Goal: Information Seeking & Learning: Learn about a topic

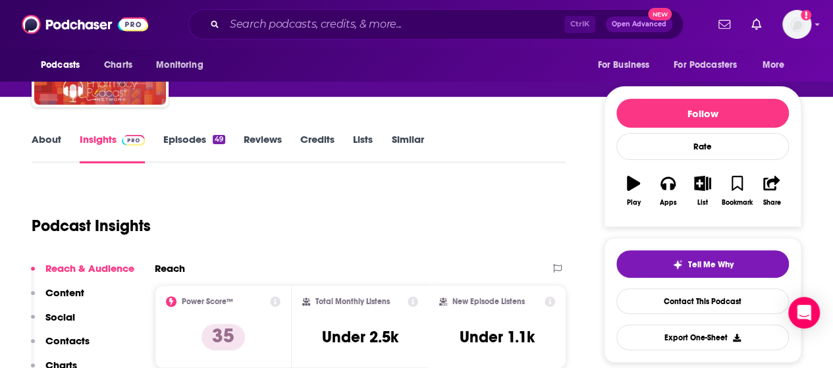
scroll to position [66, 0]
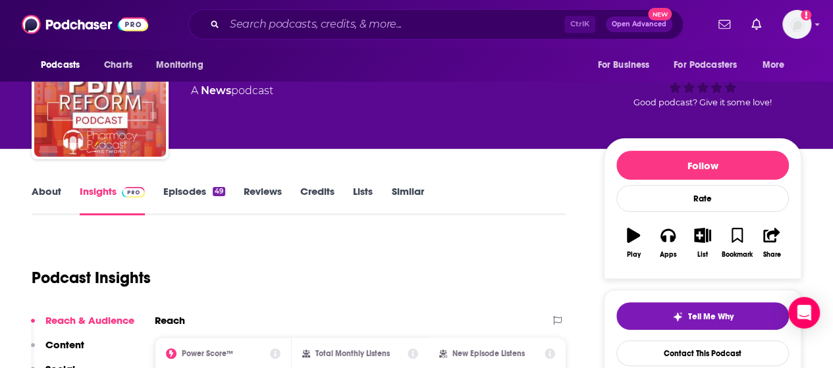
click at [39, 199] on link "About" at bounding box center [47, 200] width 30 height 30
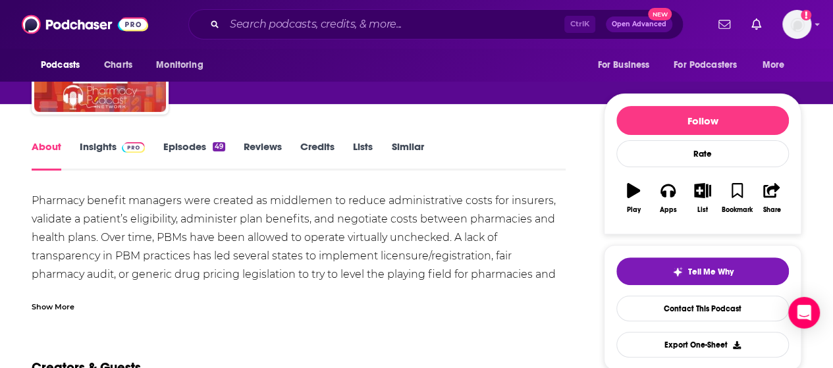
scroll to position [132, 0]
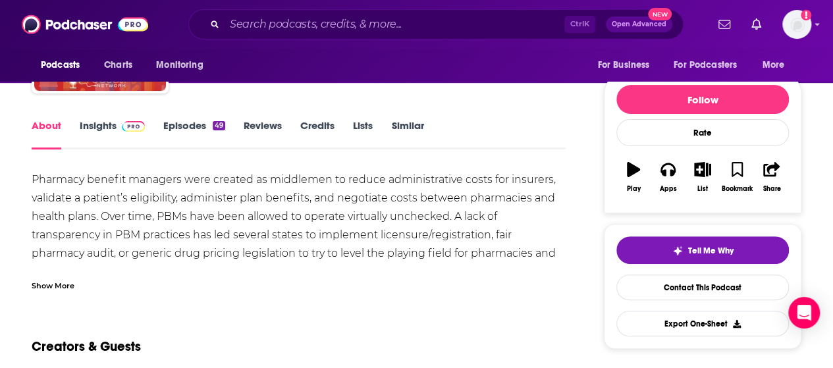
click at [60, 282] on div "Show More" at bounding box center [53, 284] width 43 height 13
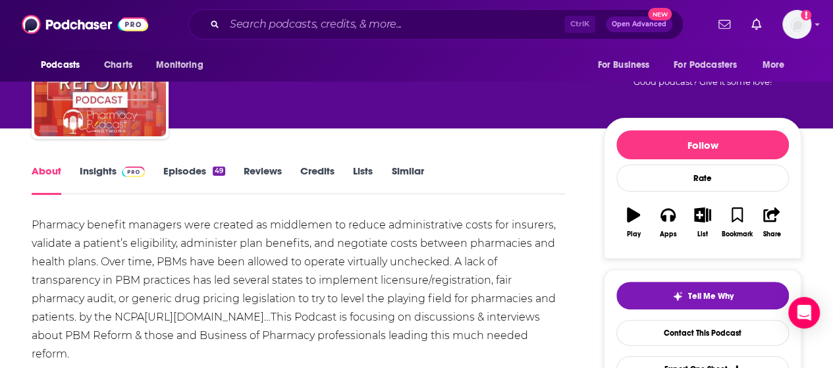
scroll to position [66, 0]
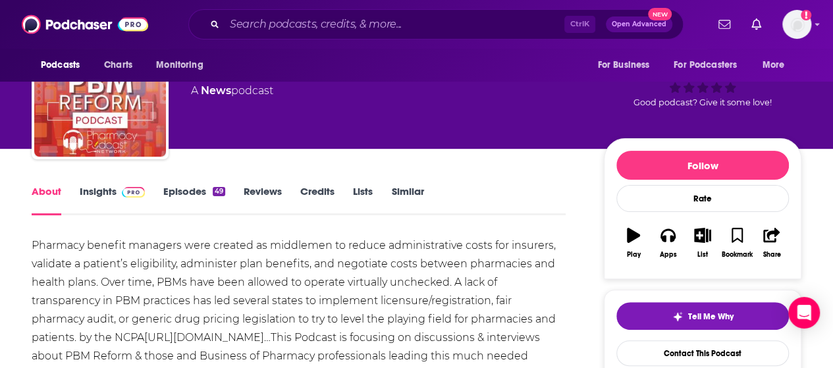
click at [100, 190] on link "Insights" at bounding box center [112, 200] width 65 height 30
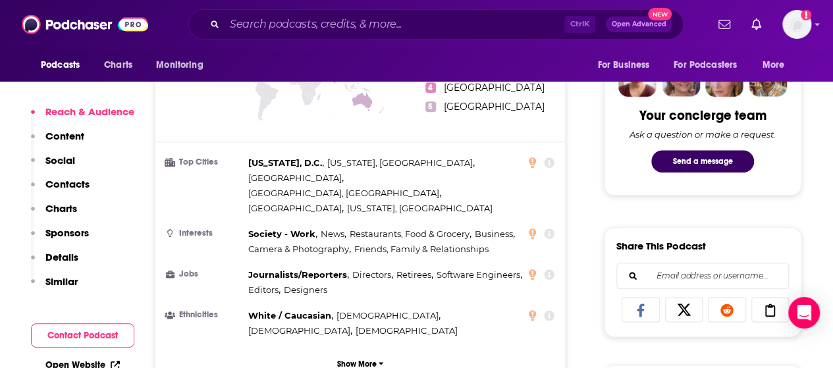
scroll to position [658, 0]
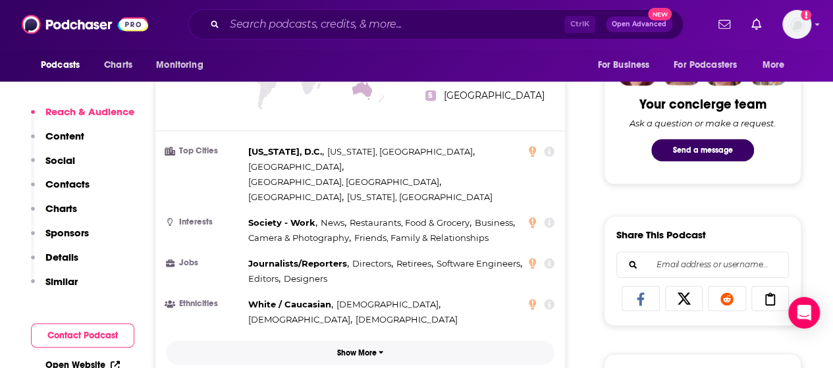
click at [415, 340] on button "Show More" at bounding box center [360, 352] width 388 height 24
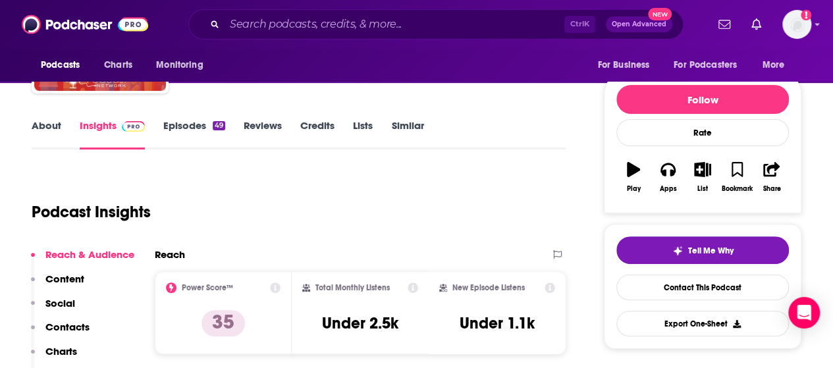
scroll to position [0, 0]
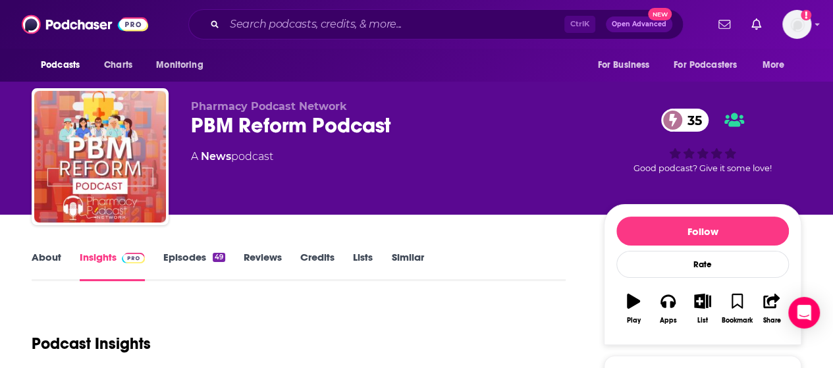
click at [194, 255] on link "Episodes 49" at bounding box center [194, 266] width 62 height 30
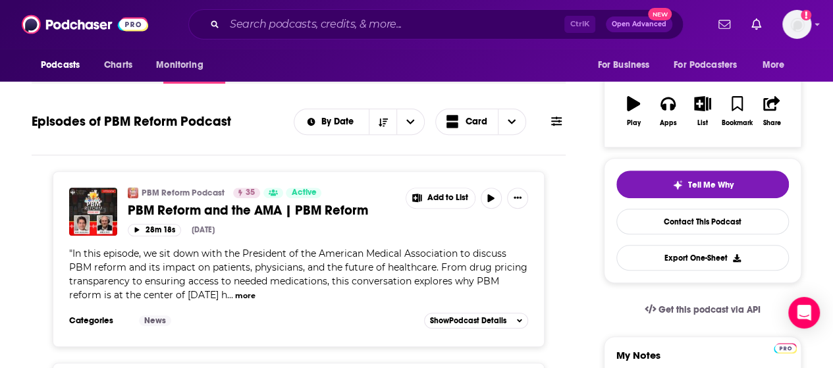
scroll to position [263, 0]
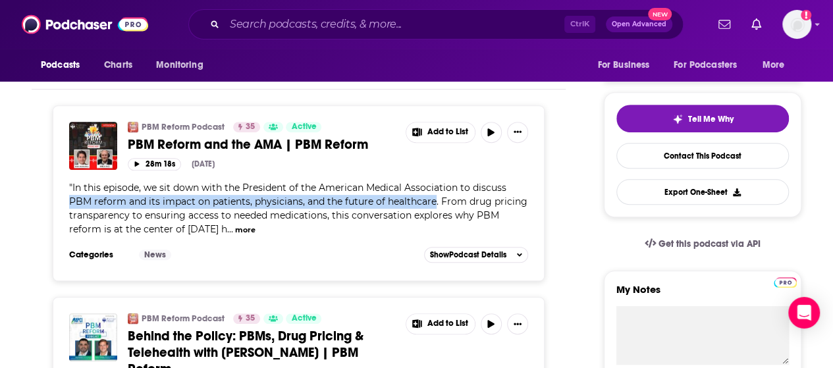
drag, startPoint x: 67, startPoint y: 197, endPoint x: 434, endPoint y: 205, distance: 367.3
click at [434, 205] on div "PBM Reform Podcast 35 Active PBM Reform and the AMA | PBM Reform Add to List 28…" at bounding box center [299, 193] width 492 height 176
copy span "PBM reform and its impact on patients, physicians, and the future of healthcare"
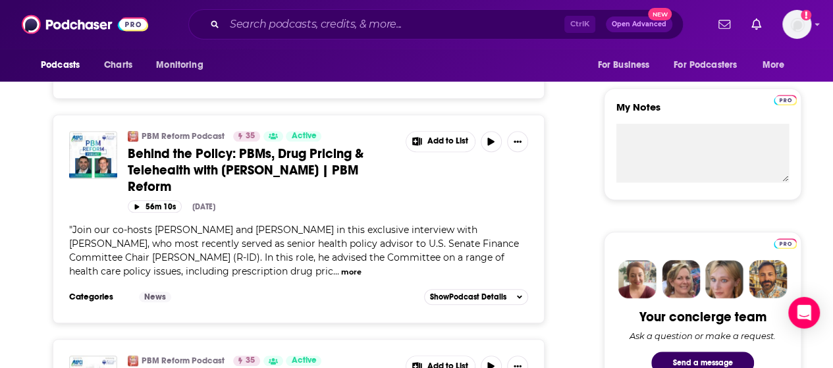
scroll to position [461, 0]
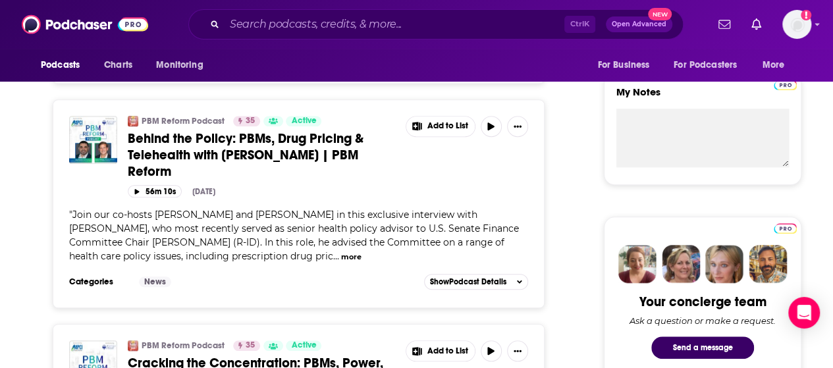
click at [124, 232] on div "" Join our co-hosts Todd Eury and Greg Reybold in this exclusive interview with…" at bounding box center [298, 235] width 459 height 55
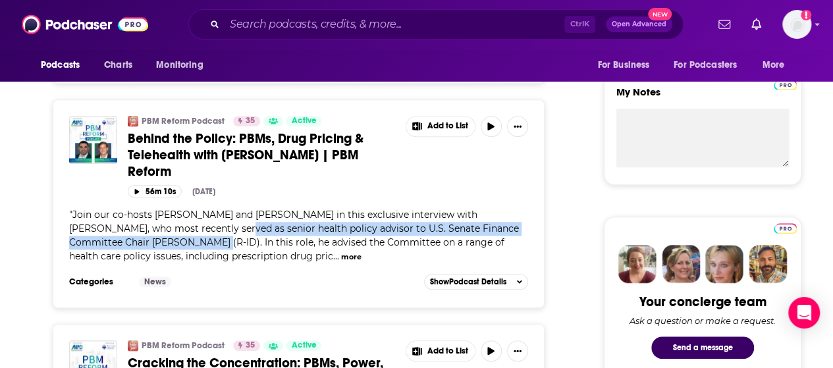
drag, startPoint x: 171, startPoint y: 225, endPoint x: 129, endPoint y: 241, distance: 45.0
click at [129, 241] on span "Join our co-hosts Todd Eury and Greg Reybold in this exclusive interview with C…" at bounding box center [293, 235] width 449 height 53
copy span "s senior health policy advisor to U.S. Senate Finance Committee Chair Mike Crap…"
click at [341, 257] on button "more" at bounding box center [351, 256] width 20 height 11
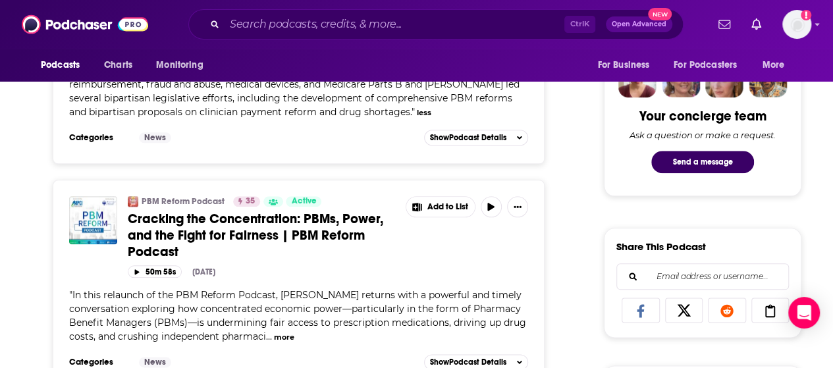
scroll to position [658, 0]
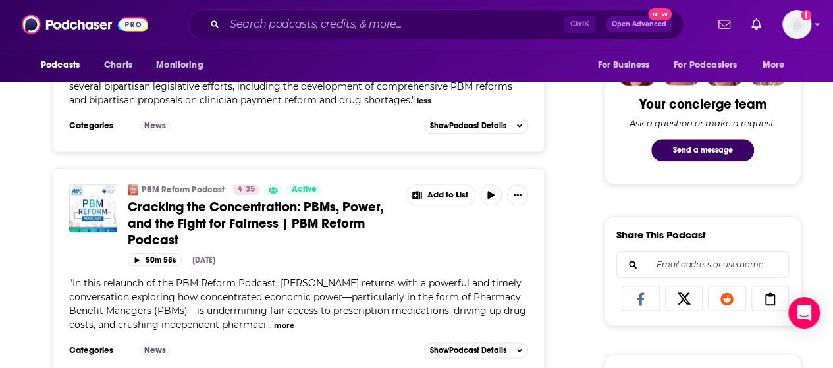
click at [288, 320] on button "more" at bounding box center [284, 325] width 20 height 11
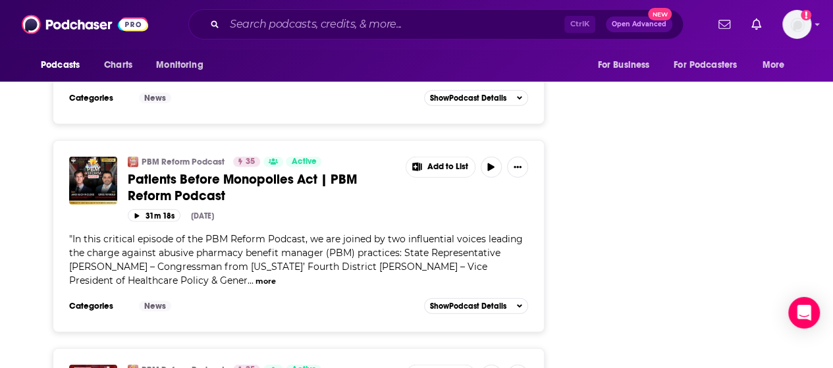
scroll to position [1777, 0]
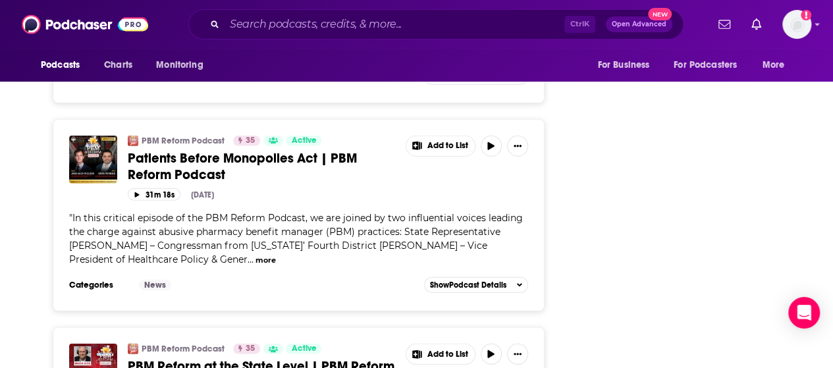
click at [255, 260] on button "more" at bounding box center [265, 260] width 20 height 11
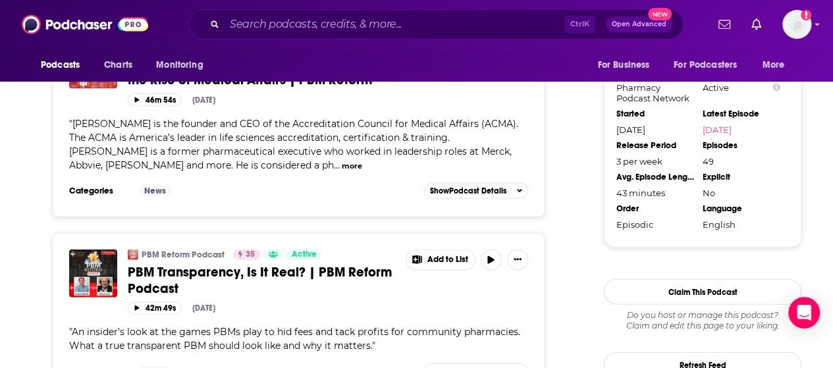
scroll to position [1250, 0]
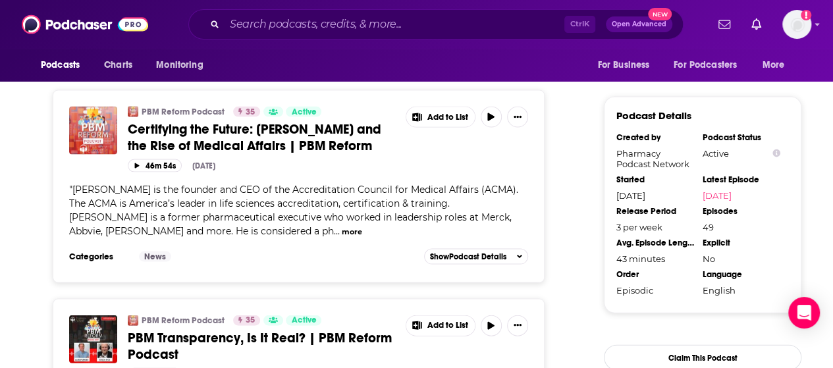
click at [212, 263] on div "Categories News Add to List Show Podcast Details" at bounding box center [298, 257] width 459 height 20
click at [342, 238] on button "more" at bounding box center [352, 231] width 20 height 11
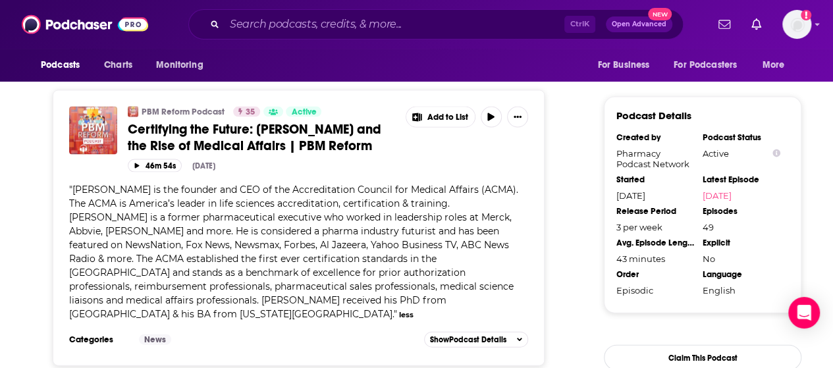
click at [512, 292] on div "" Dr. William Soliman is the founder and CEO of the Accreditation Council for M…" at bounding box center [298, 252] width 459 height 138
click at [487, 205] on span "Dr. William Soliman is the founder and CEO of the Accreditation Council for Med…" at bounding box center [293, 252] width 449 height 136
drag, startPoint x: 484, startPoint y: 211, endPoint x: 492, endPoint y: 209, distance: 8.1
click at [491, 210] on span "Dr. William Soliman is the founder and CEO of the Accreditation Council for Med…" at bounding box center [293, 252] width 449 height 136
drag, startPoint x: 492, startPoint y: 209, endPoint x: 484, endPoint y: 213, distance: 8.8
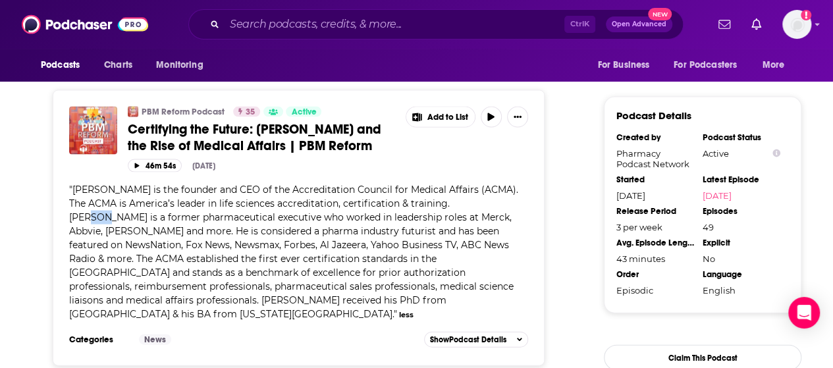
click at [492, 210] on span "Dr. William Soliman is the founder and CEO of the Accreditation Council for Med…" at bounding box center [293, 252] width 449 height 136
click at [492, 211] on span "Dr. William Soliman is the founder and CEO of the Accreditation Council for Med…" at bounding box center [293, 252] width 449 height 136
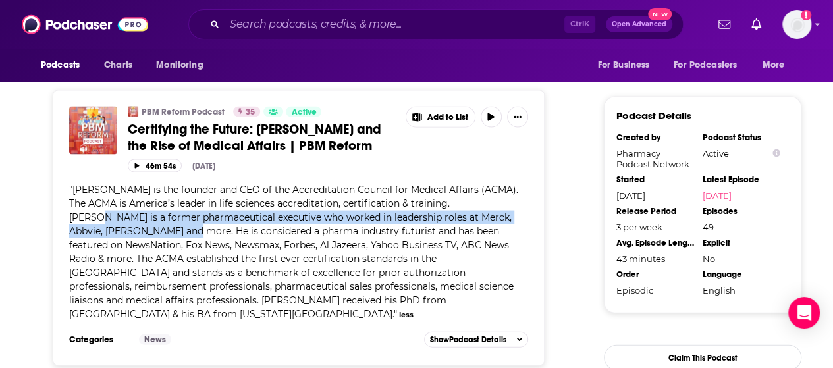
drag, startPoint x: 488, startPoint y: 211, endPoint x: 97, endPoint y: 243, distance: 392.9
click at [97, 243] on span "Dr. William Soliman is the founder and CEO of the Accreditation Council for Med…" at bounding box center [293, 252] width 449 height 136
copy span "Soliman is a former pharmaceutical executive who worked in leadership roles at …"
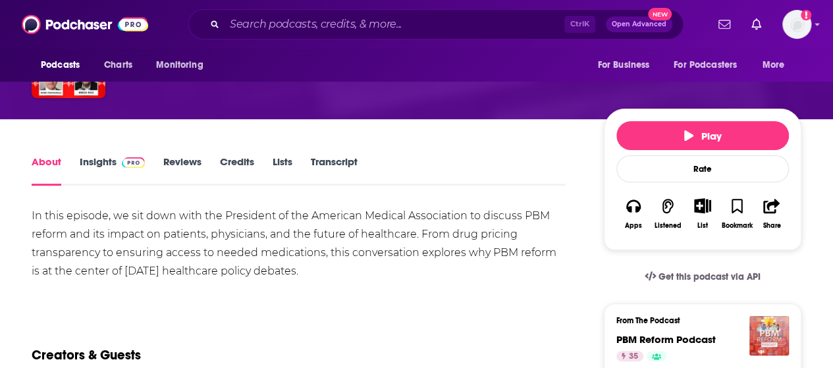
scroll to position [66, 0]
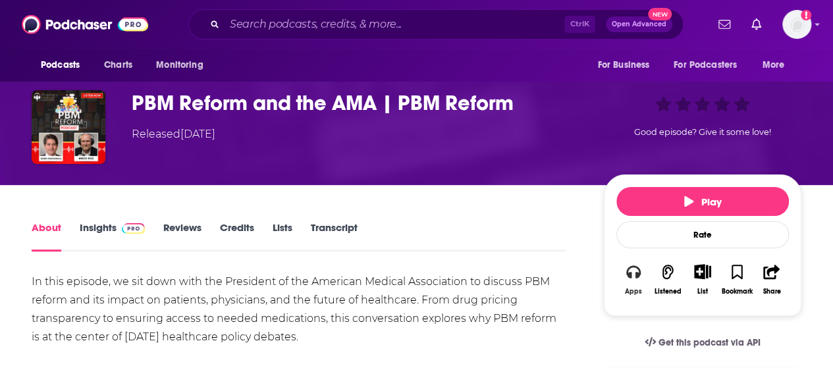
click at [644, 281] on button "Apps" at bounding box center [633, 279] width 34 height 48
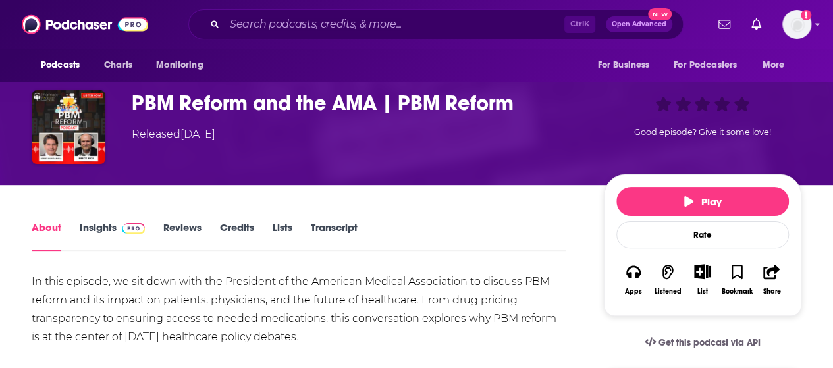
click at [51, 223] on link "About" at bounding box center [47, 236] width 30 height 30
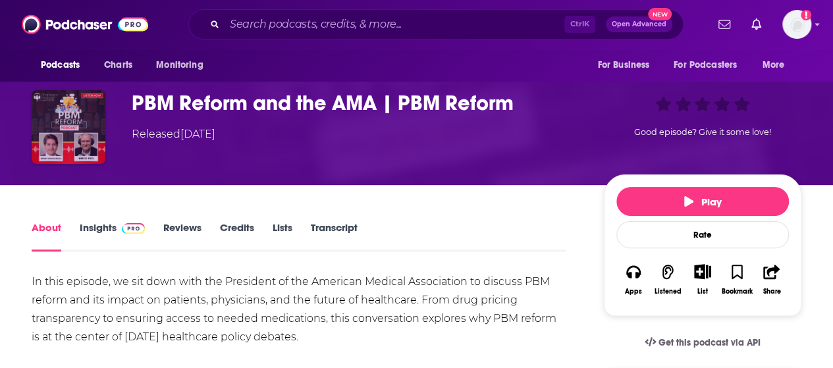
click at [64, 131] on img "PBM Reform and the AMA | PBM Reform" at bounding box center [69, 127] width 74 height 74
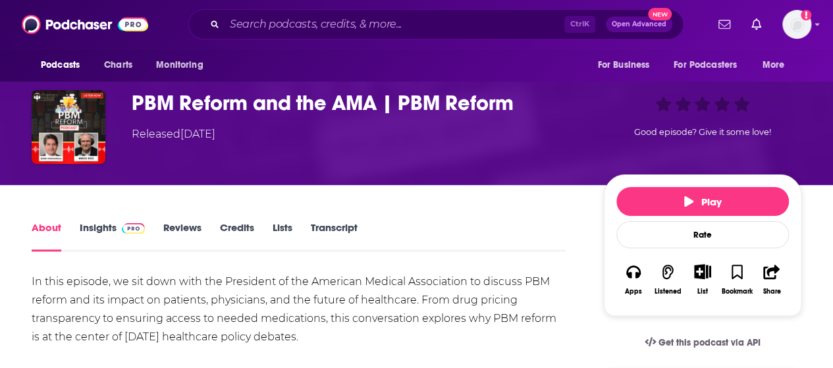
click at [187, 111] on h1 "PBM Reform and the AMA | PBM Reform" at bounding box center [357, 103] width 451 height 26
drag, startPoint x: 194, startPoint y: 103, endPoint x: 192, endPoint y: 110, distance: 7.5
click at [194, 102] on h1 "PBM Reform and the AMA | PBM Reform" at bounding box center [357, 103] width 451 height 26
click at [101, 230] on link "Insights" at bounding box center [112, 236] width 65 height 30
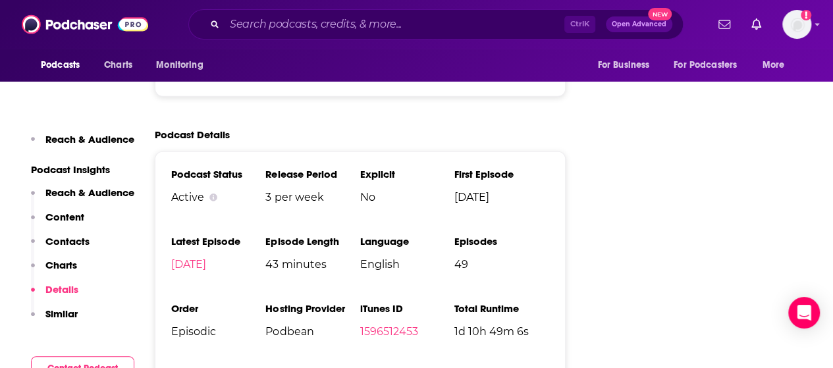
scroll to position [1777, 0]
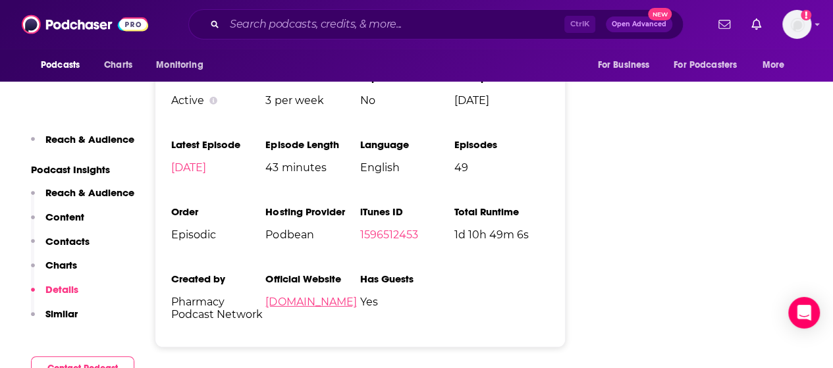
click at [356, 295] on link "[DOMAIN_NAME]" at bounding box center [310, 301] width 91 height 13
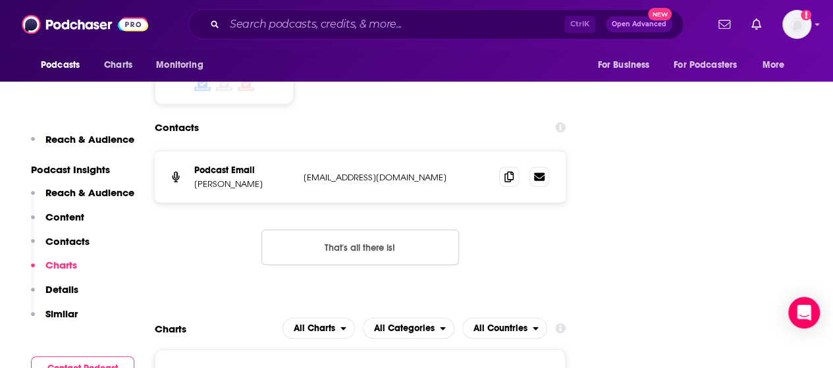
scroll to position [1119, 0]
